Goal: Task Accomplishment & Management: Manage account settings

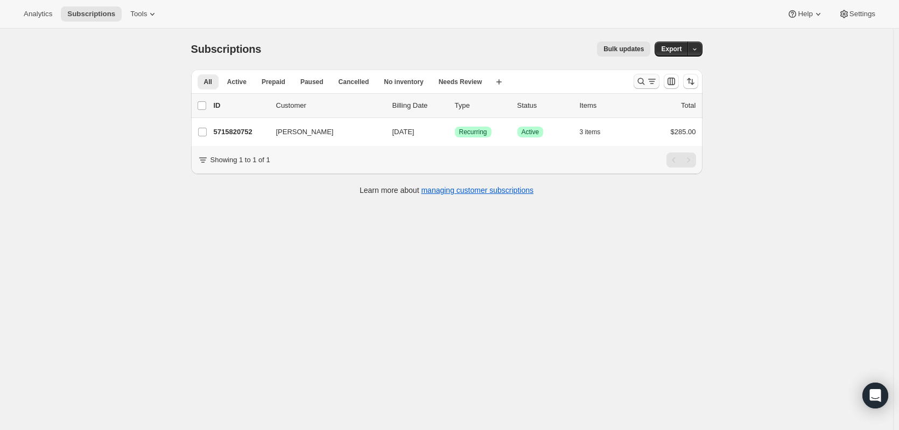
click at [652, 83] on icon "Search and filter results" at bounding box center [652, 81] width 11 height 11
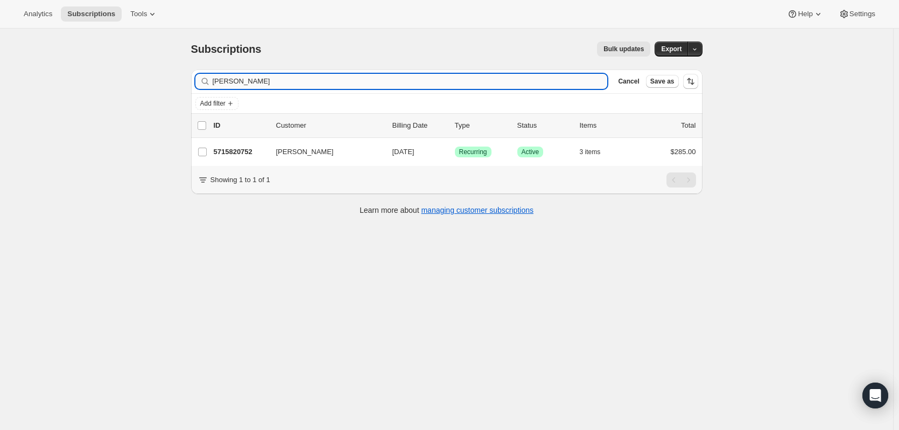
click at [447, 75] on input "[PERSON_NAME]" at bounding box center [410, 81] width 395 height 15
click at [443, 80] on input "[PERSON_NAME]" at bounding box center [410, 81] width 395 height 15
type input "[PERSON_NAME] [PERSON_NAME]"
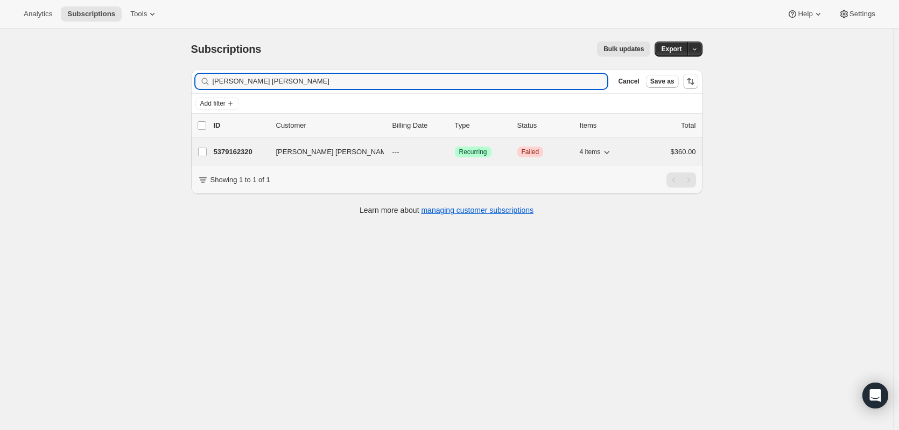
click at [242, 151] on p "5379162320" at bounding box center [241, 151] width 54 height 11
